Goal: Task Accomplishment & Management: Use online tool/utility

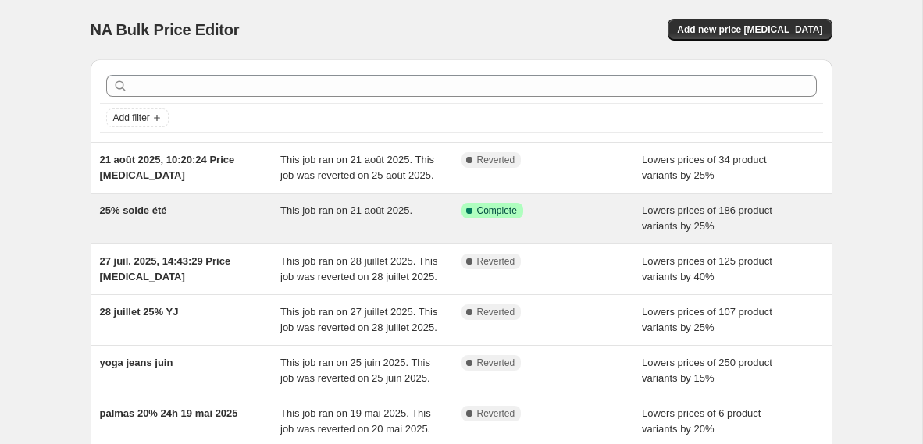
click at [140, 216] on span "25% solde été" at bounding box center [133, 211] width 67 height 12
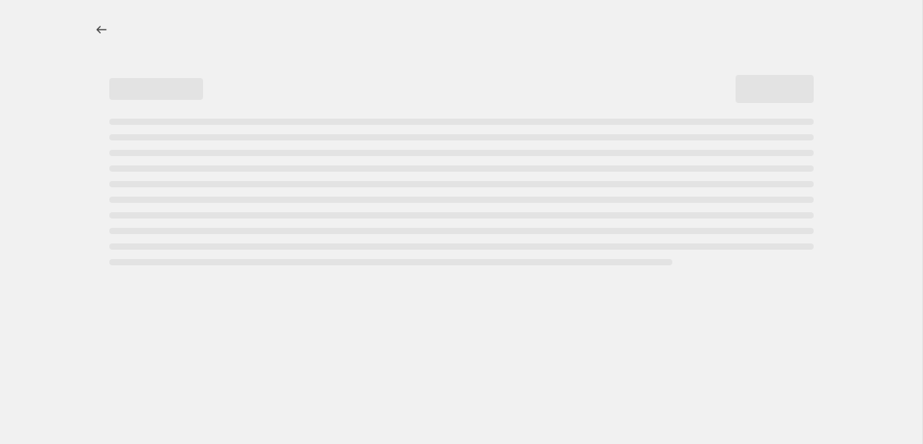
select select "percentage"
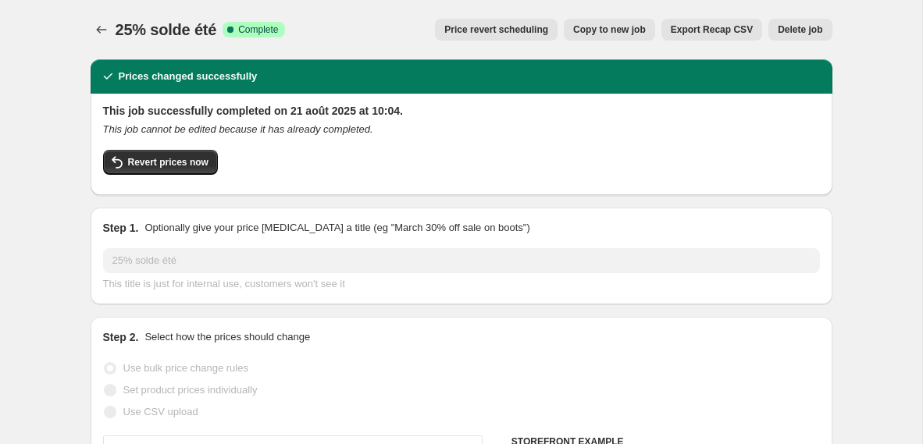
select select "collection"
click at [187, 165] on span "Revert prices now" at bounding box center [168, 162] width 80 height 12
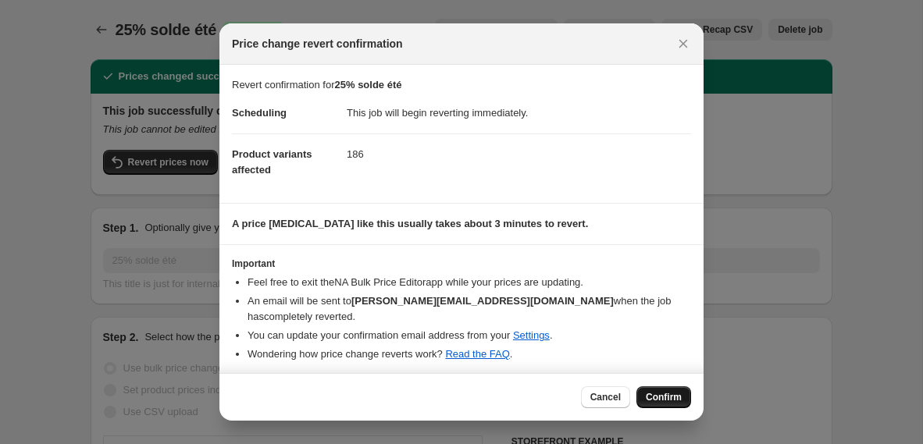
click at [664, 399] on span "Confirm" at bounding box center [664, 397] width 36 height 12
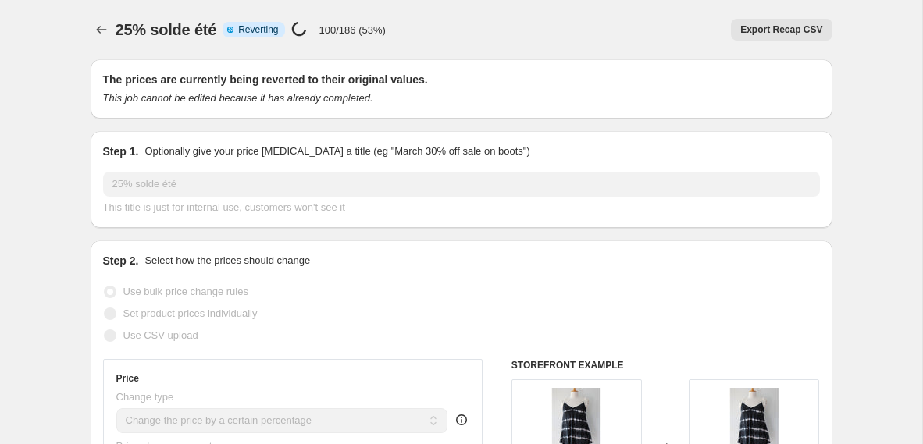
select select "percentage"
select select "collection"
